Goal: Information Seeking & Learning: Learn about a topic

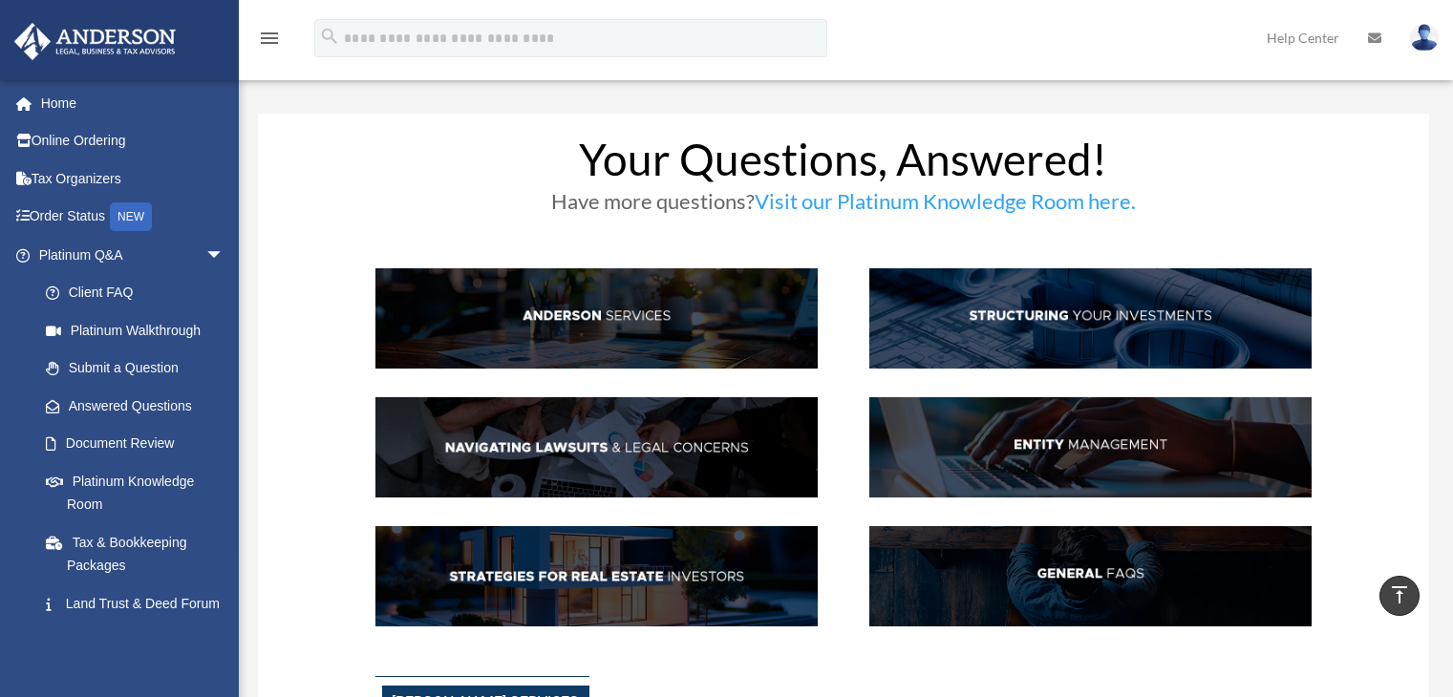
scroll to position [2866, 0]
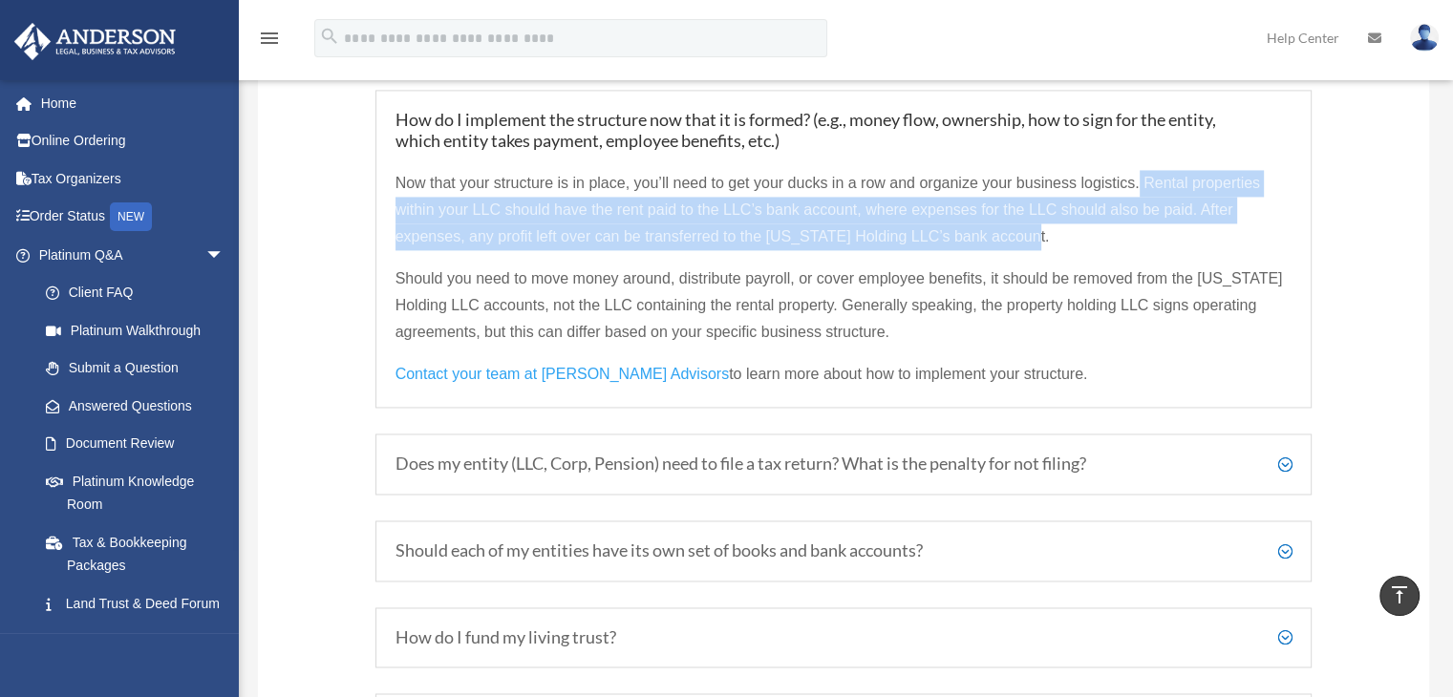
drag, startPoint x: 1140, startPoint y: 196, endPoint x: 1054, endPoint y: 263, distance: 108.9
click at [1054, 263] on p "Now that your structure is in place, you’ll need to get your ducks in a row and…" at bounding box center [843, 218] width 897 height 96
click at [1100, 253] on p "Now that your structure is in place, you’ll need to get your ducks in a row and…" at bounding box center [843, 218] width 897 height 96
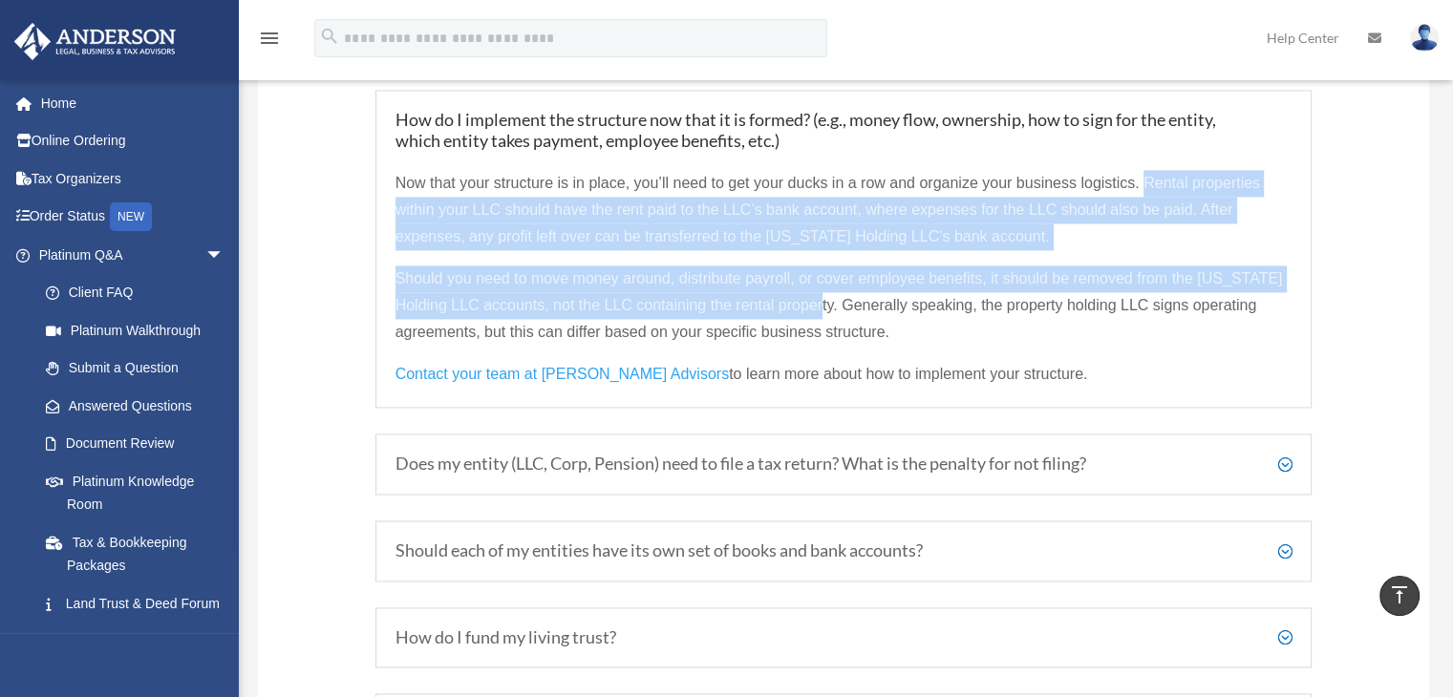
drag, startPoint x: 1144, startPoint y: 196, endPoint x: 838, endPoint y: 317, distance: 329.7
click at [838, 317] on div "Now that your structure is in place, you’ll need to get your ducks in a row and…" at bounding box center [843, 269] width 897 height 237
copy div "Rental properties within your LLC should have the rent paid to the LLC’s bank a…"
